Goal: Task Accomplishment & Management: Manage account settings

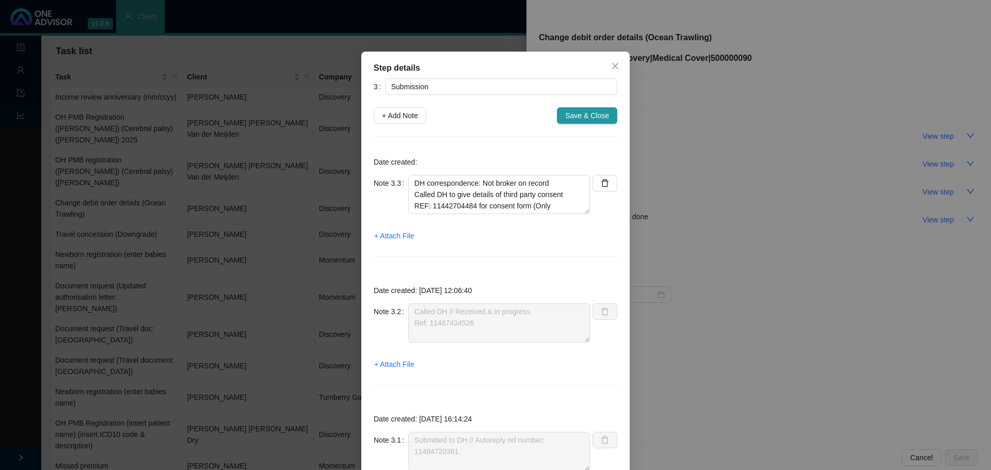
scroll to position [57, 0]
click at [542, 200] on textarea "DH correspondence: Not broker on record Called DH to give details of third part…" at bounding box center [499, 194] width 182 height 39
paste textarea "11490475894"
click at [421, 198] on textarea "DH correspondence: Not broker on record Called DH to give details of third part…" at bounding box center [499, 194] width 182 height 39
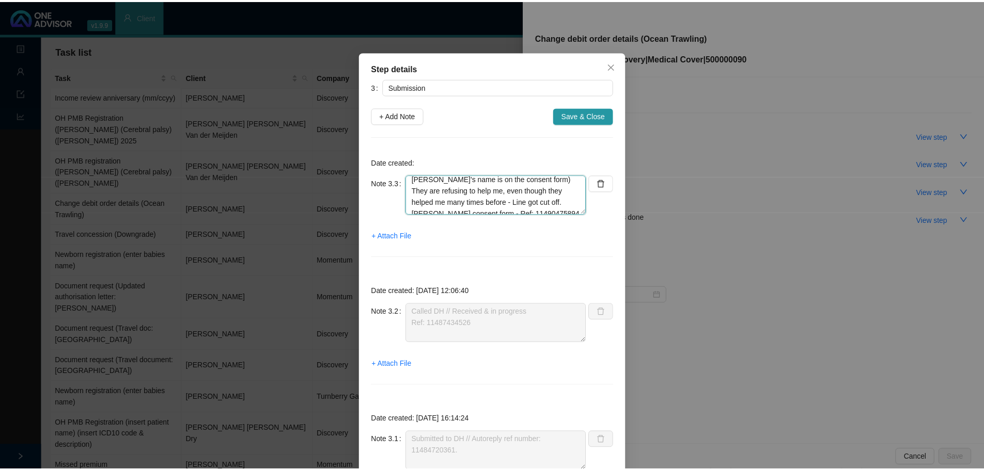
scroll to position [57, 0]
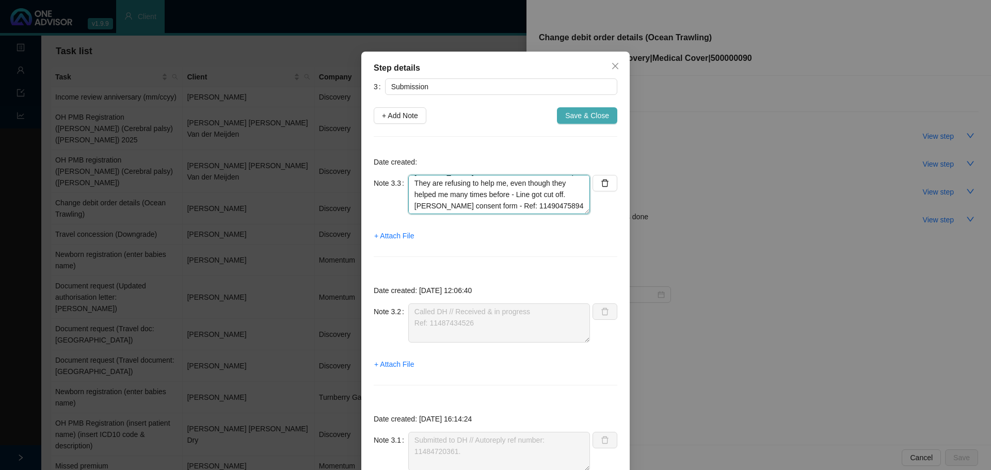
type textarea "DH correspondence: Not broker on record Called DH to give details of third part…"
click at [574, 116] on span "Save & Close" at bounding box center [587, 115] width 44 height 11
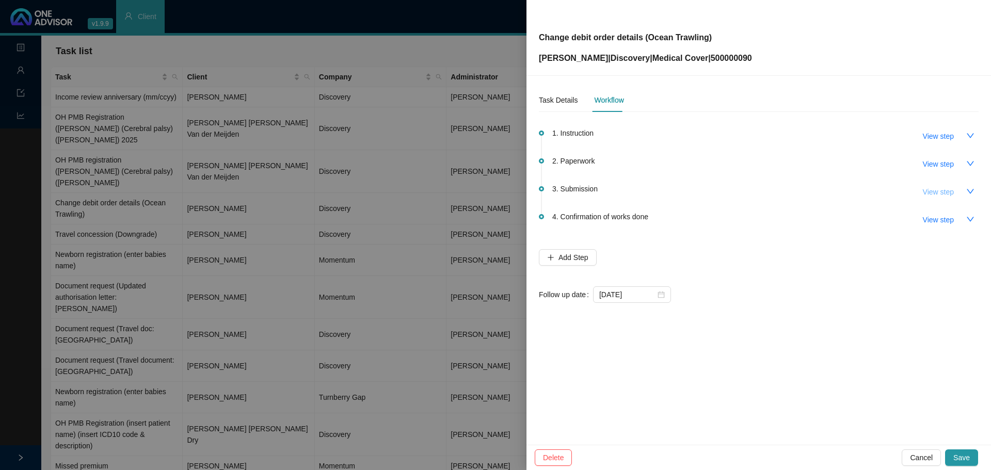
click at [936, 190] on span "View step" at bounding box center [938, 191] width 31 height 11
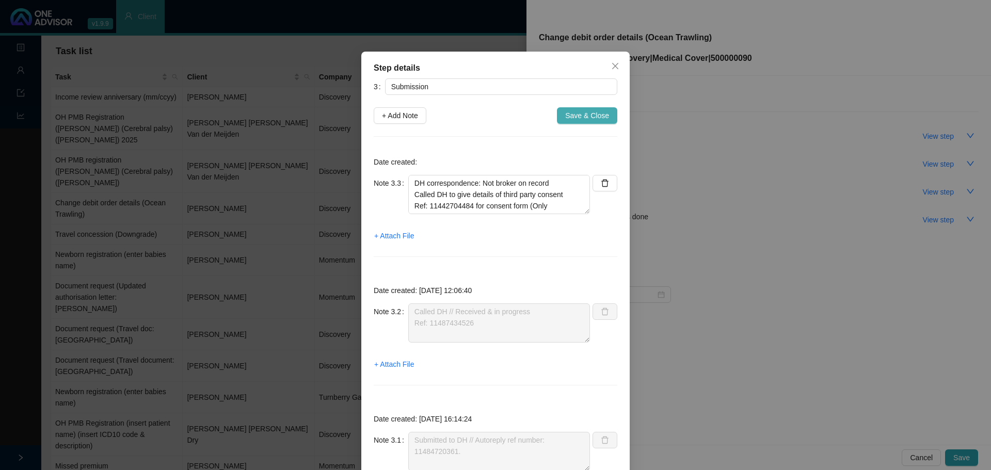
click at [577, 111] on span "Save & Close" at bounding box center [587, 115] width 44 height 11
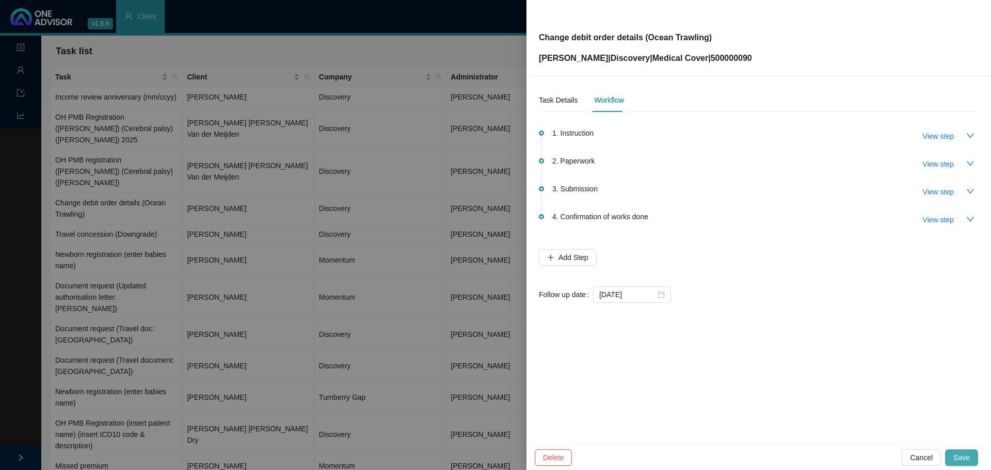
click at [967, 452] on button "Save" at bounding box center [961, 458] width 33 height 17
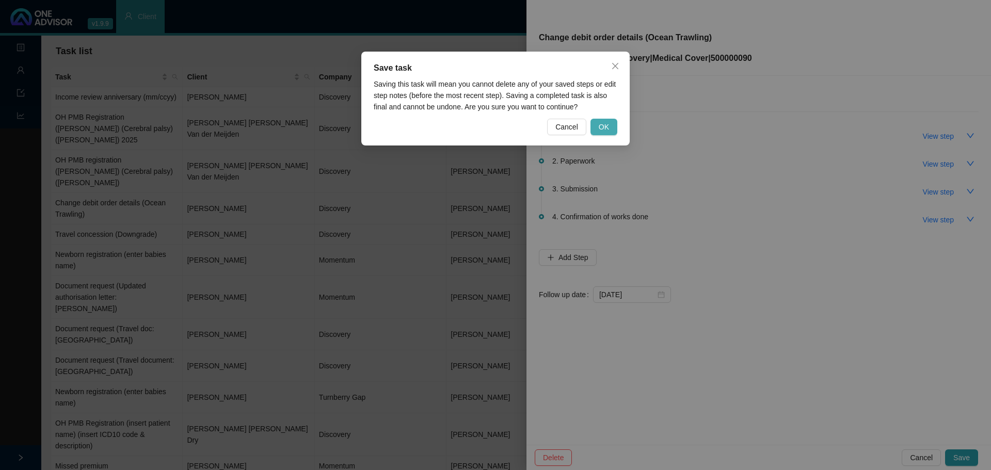
click at [609, 124] on span "OK" at bounding box center [604, 126] width 10 height 11
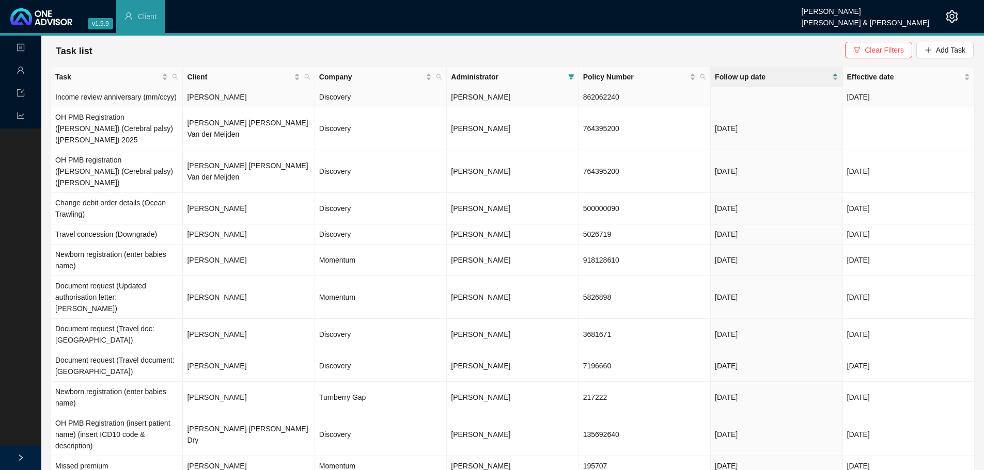
click at [199, 93] on td "[PERSON_NAME]" at bounding box center [249, 97] width 132 height 20
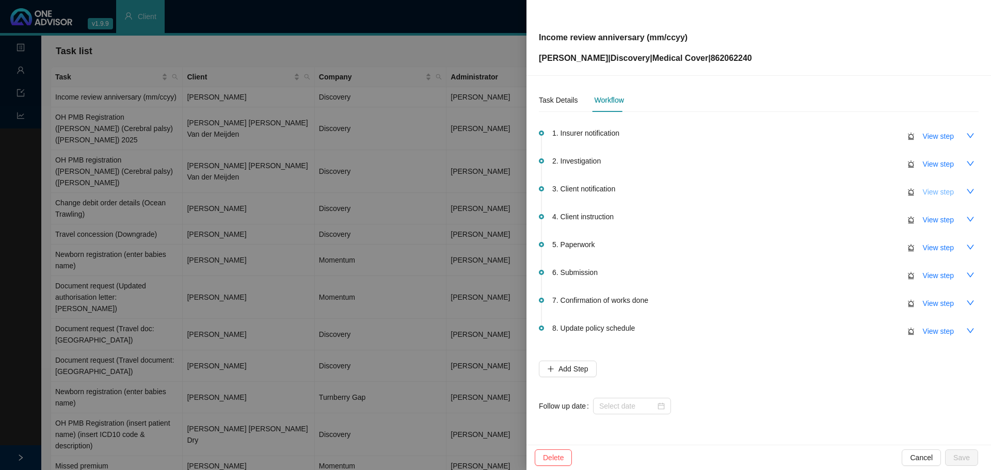
click at [942, 194] on span "View step" at bounding box center [938, 191] width 31 height 11
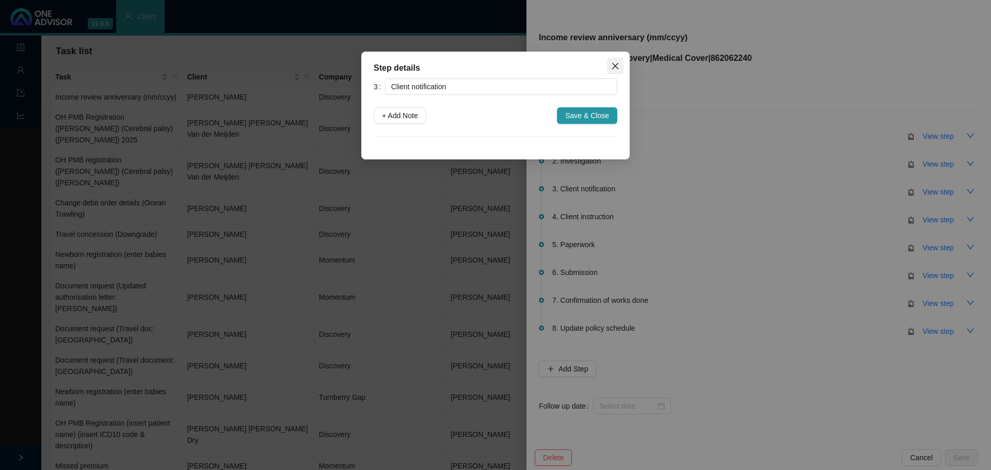
click at [616, 66] on icon "close" at bounding box center [615, 66] width 6 height 6
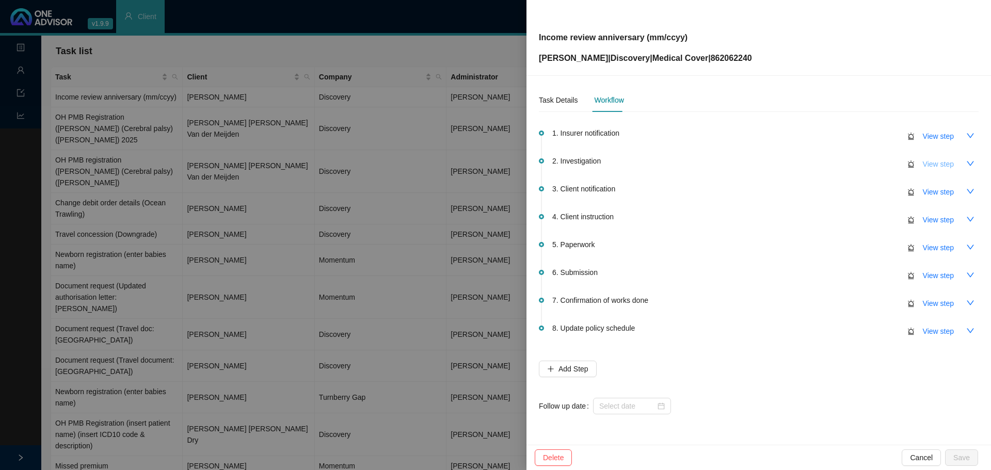
click at [937, 165] on span "View step" at bounding box center [938, 164] width 31 height 11
type input "Investigation"
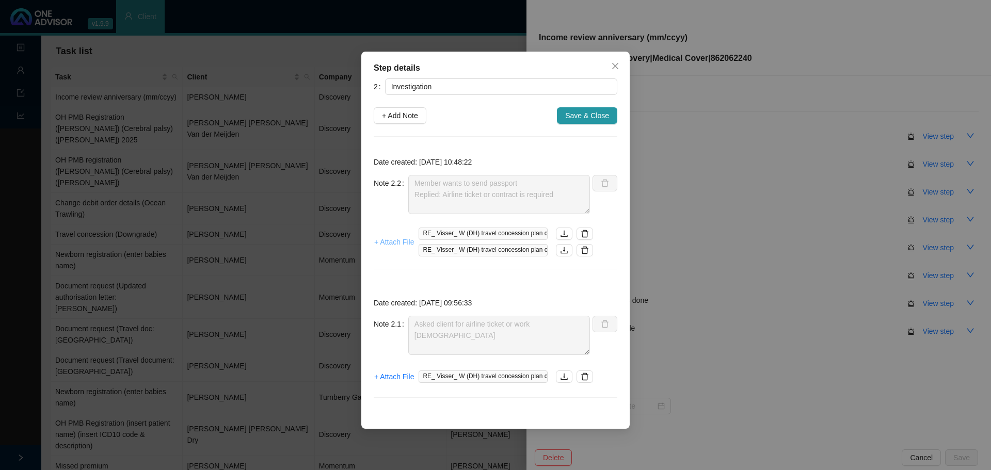
click at [391, 243] on span "+ Attach File" at bounding box center [394, 241] width 40 height 11
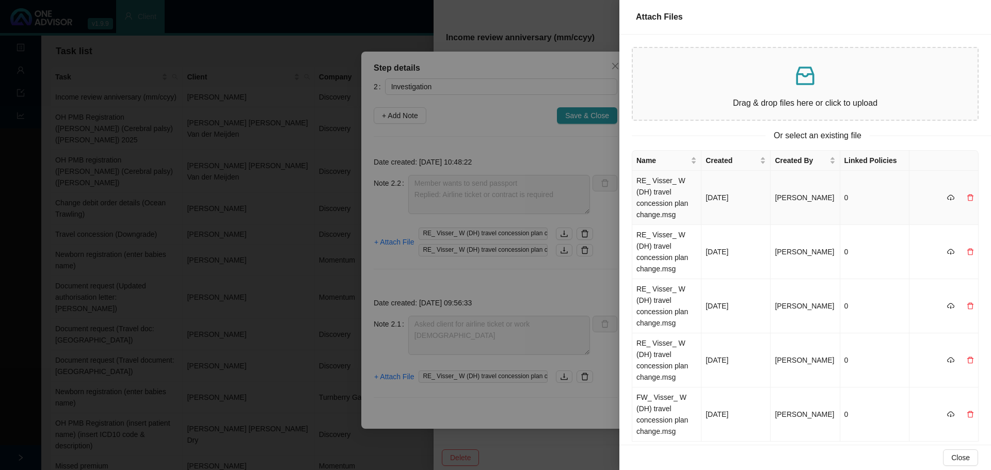
click at [672, 195] on td "RE_ Visser_ W (DH) travel concession plan change.msg" at bounding box center [667, 198] width 69 height 54
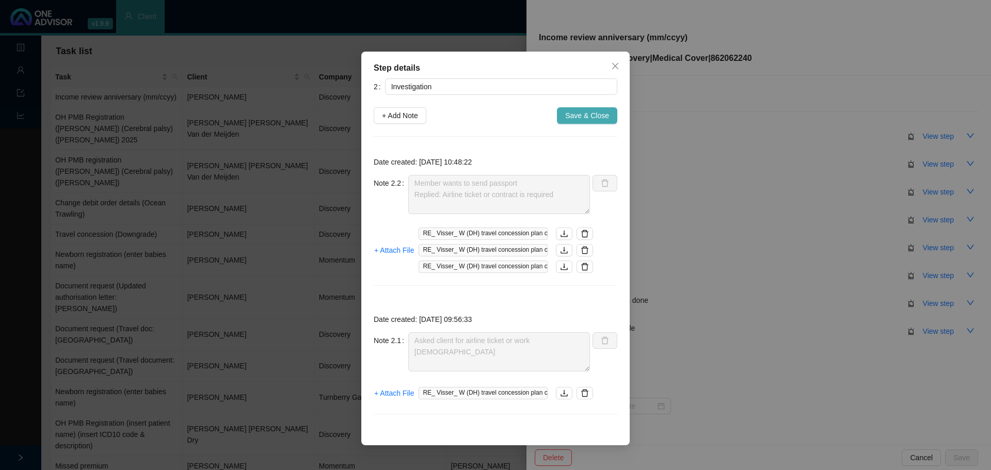
click at [591, 117] on span "Save & Close" at bounding box center [587, 115] width 44 height 11
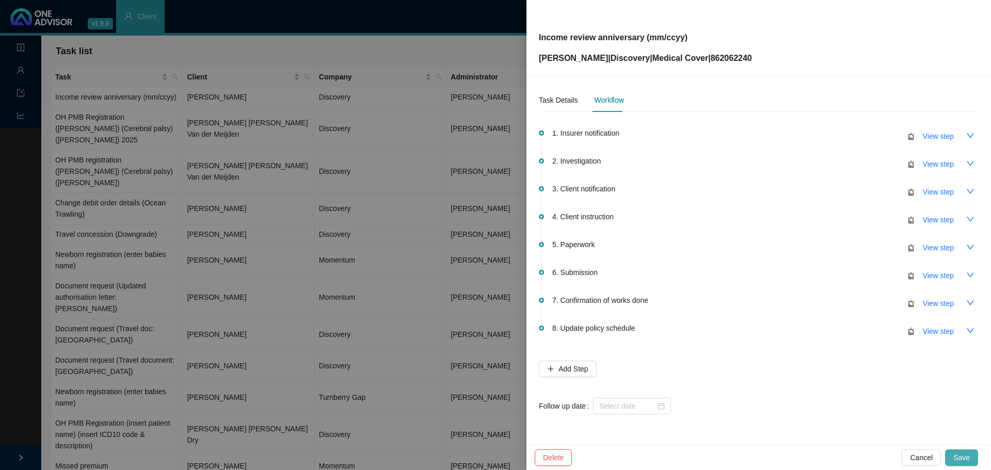
click at [962, 457] on span "Save" at bounding box center [962, 457] width 17 height 11
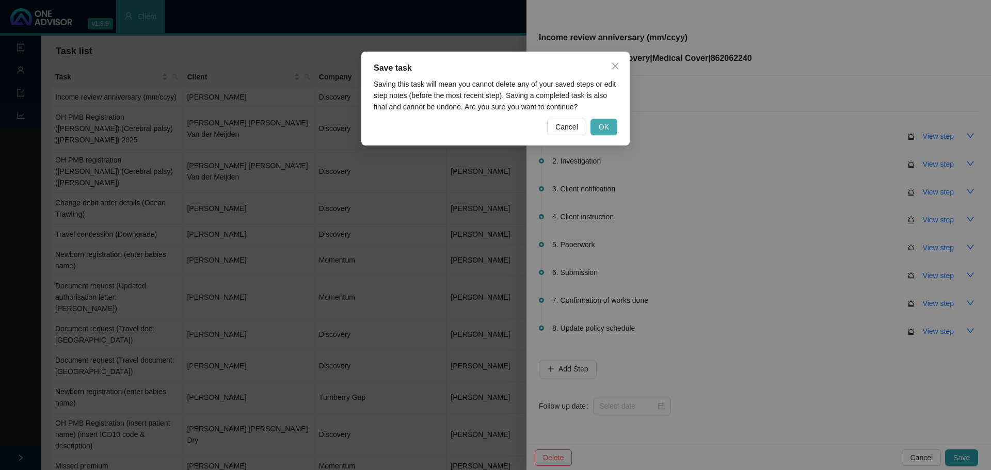
click at [608, 125] on span "OK" at bounding box center [604, 126] width 10 height 11
